Goal: Task Accomplishment & Management: Use online tool/utility

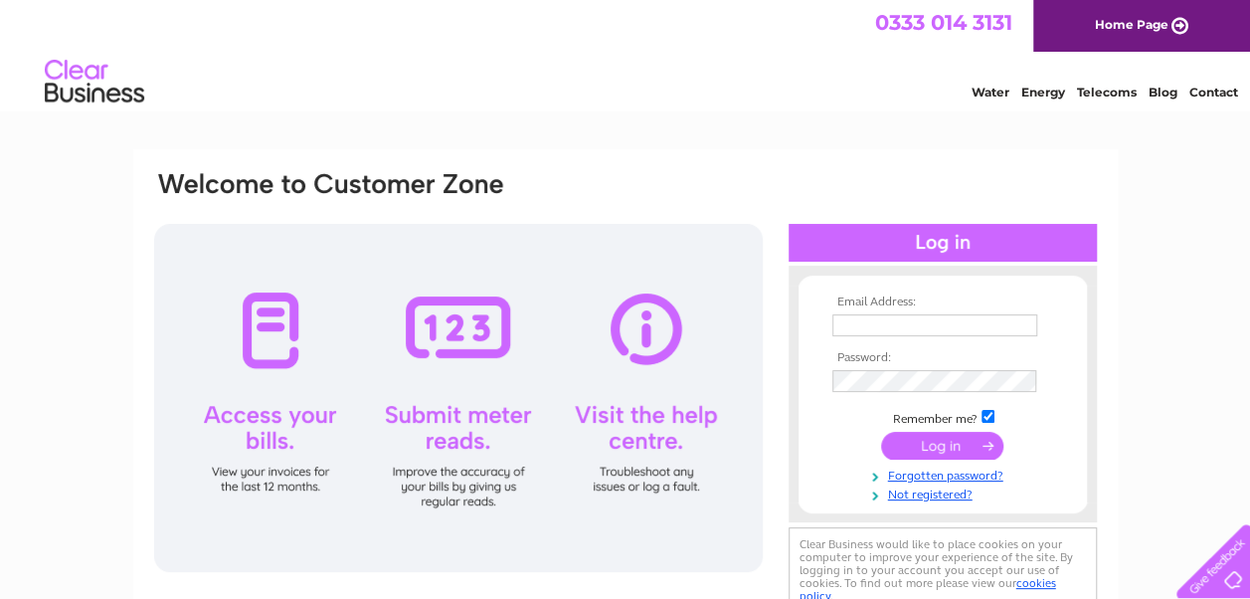
type input "[PERSON_NAME][EMAIL_ADDRESS][DOMAIN_NAME]"
click at [956, 438] on input "submit" at bounding box center [942, 446] width 122 height 28
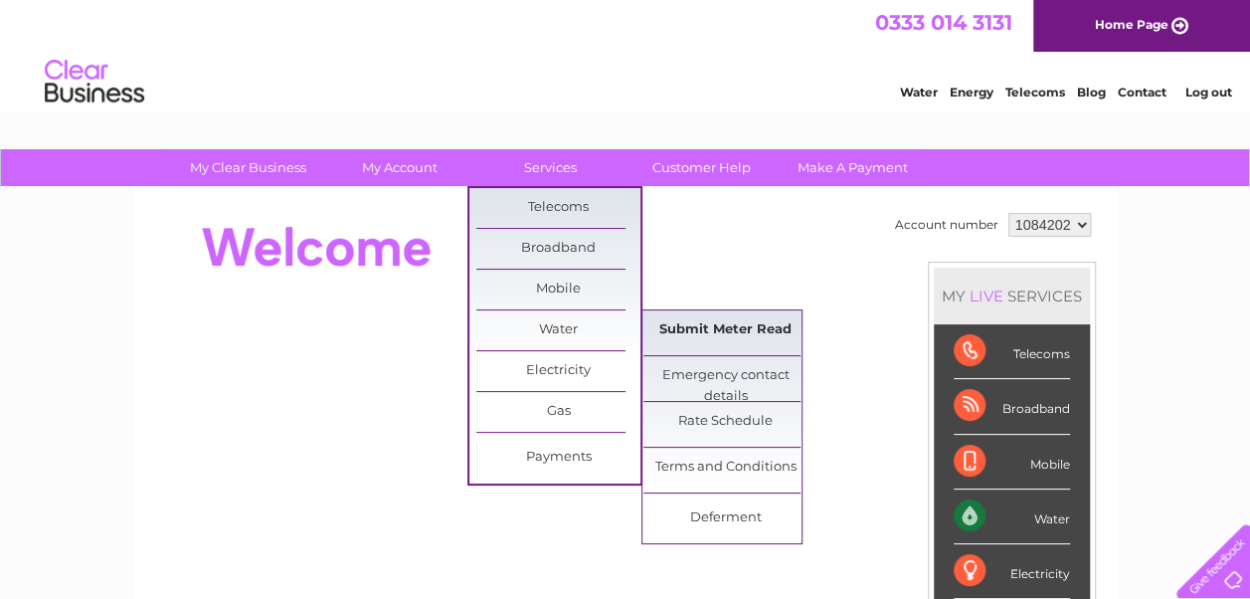
click at [676, 333] on link "Submit Meter Read" at bounding box center [725, 330] width 164 height 40
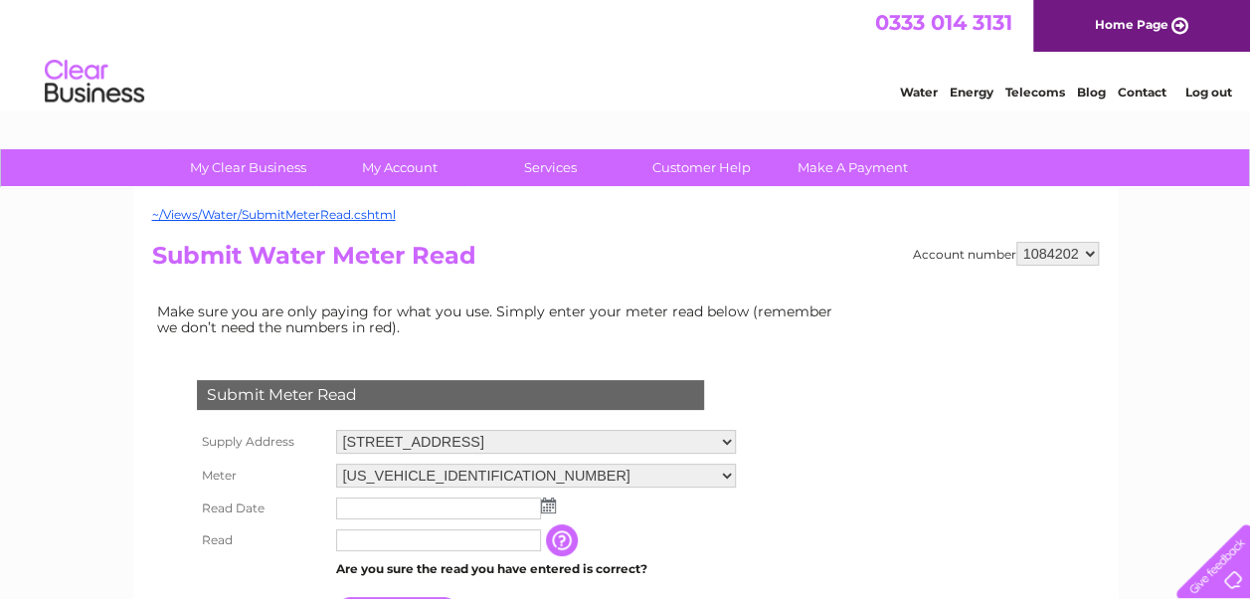
click at [549, 502] on img at bounding box center [548, 505] width 15 height 16
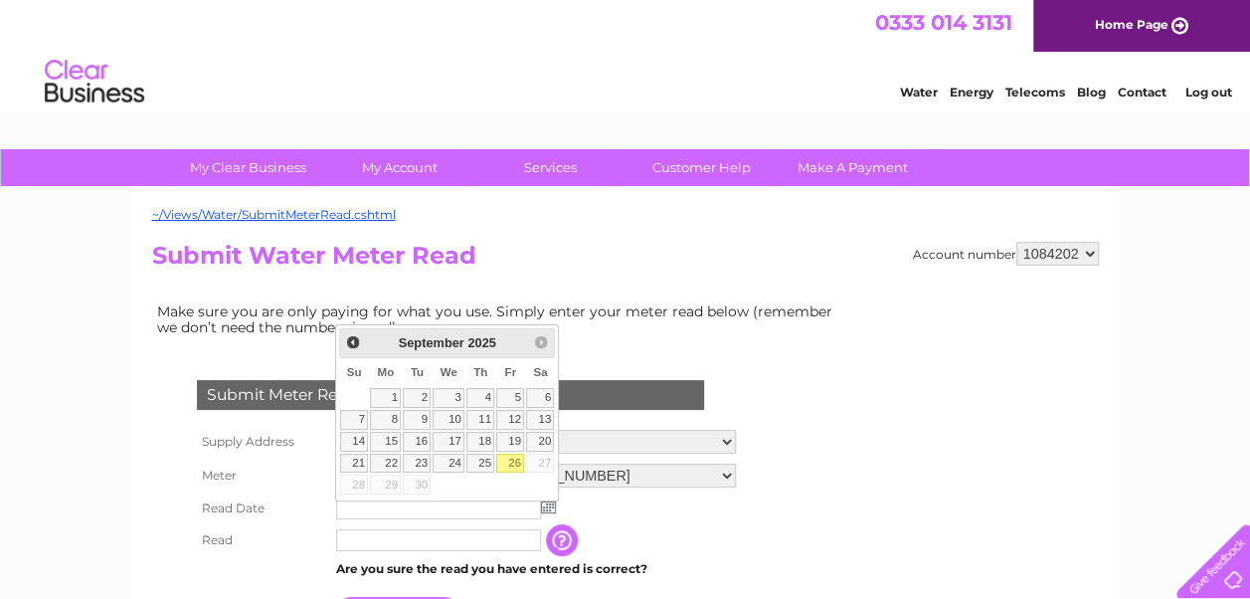
click at [516, 459] on link "26" at bounding box center [510, 463] width 28 height 20
type input "[DATE]"
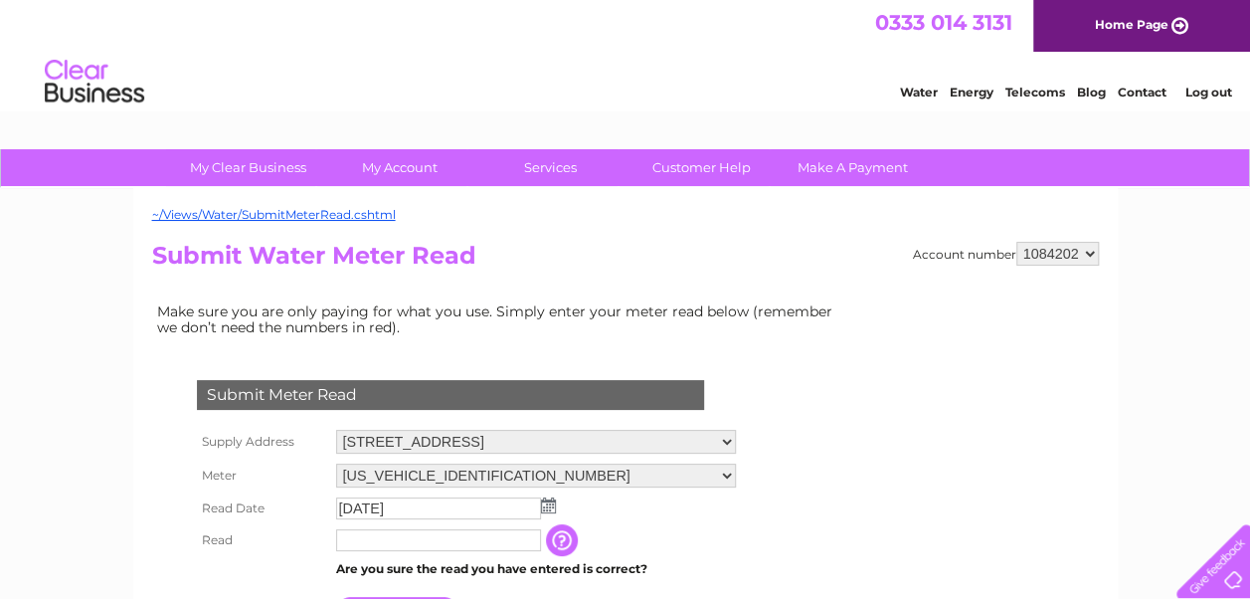
click at [370, 537] on input "text" at bounding box center [438, 540] width 205 height 22
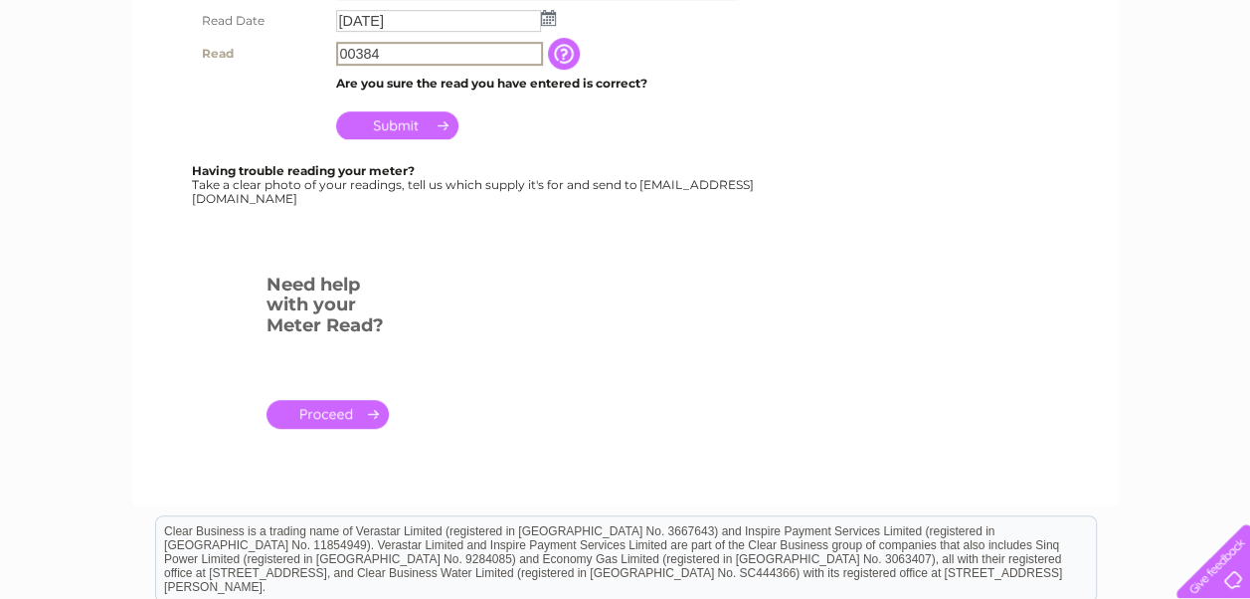
scroll to position [497, 0]
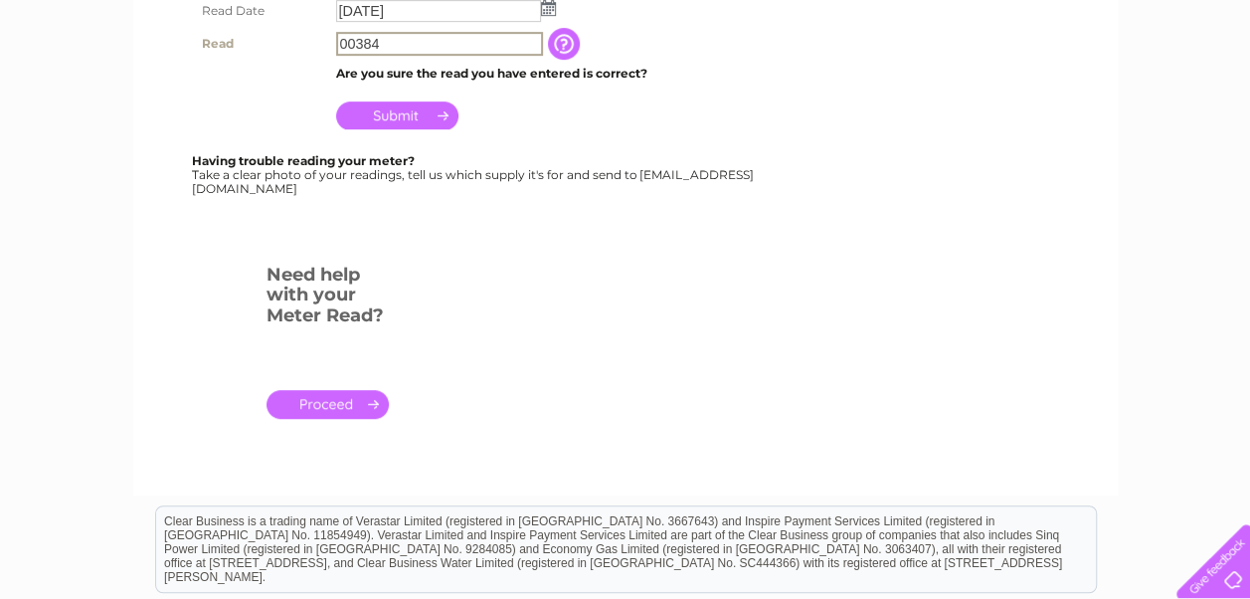
type input "00384"
click at [391, 116] on input "Submit" at bounding box center [397, 115] width 122 height 28
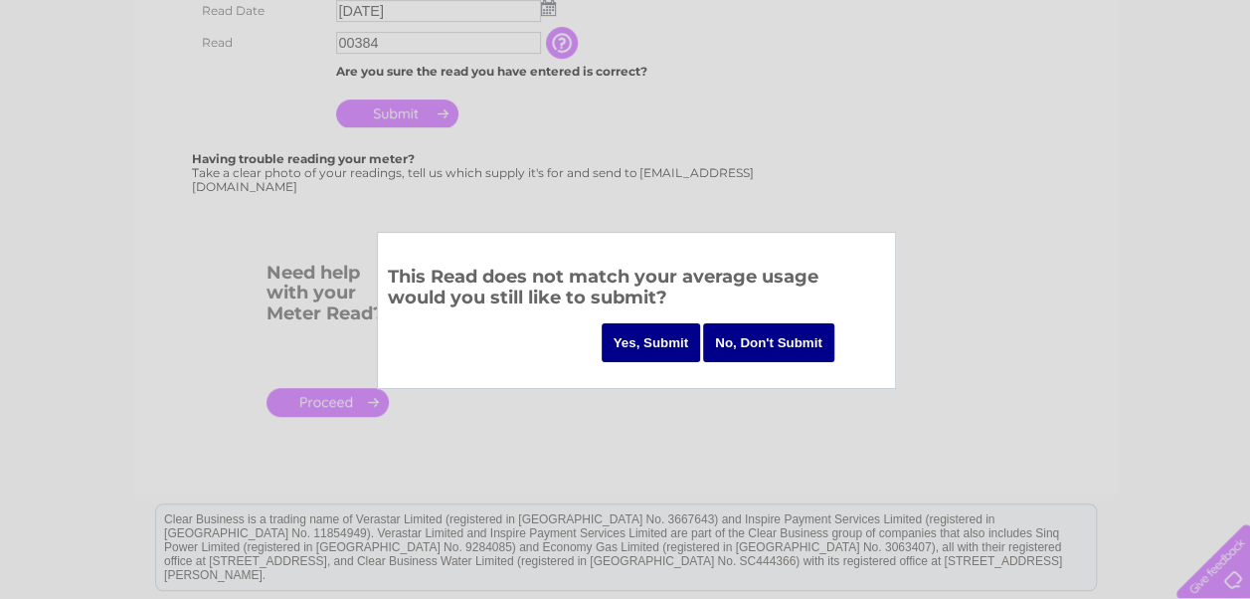
click at [623, 335] on input "Yes, Submit" at bounding box center [651, 342] width 99 height 39
